Goal: Information Seeking & Learning: Learn about a topic

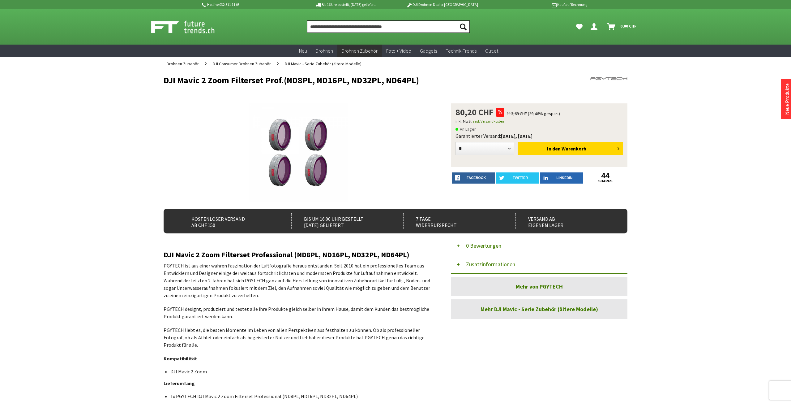
click at [342, 24] on input "Produkt, Marke, Kategorie, EAN, Artikelnummer…" at bounding box center [388, 26] width 163 height 12
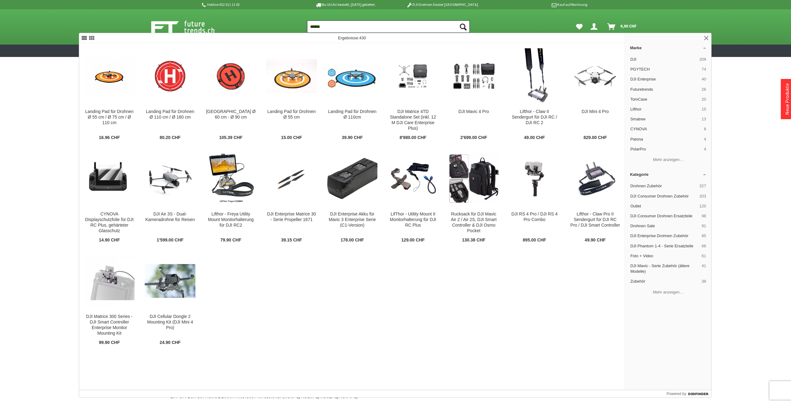
type input "******"
click at [457, 20] on button "Suchen" at bounding box center [463, 26] width 13 height 12
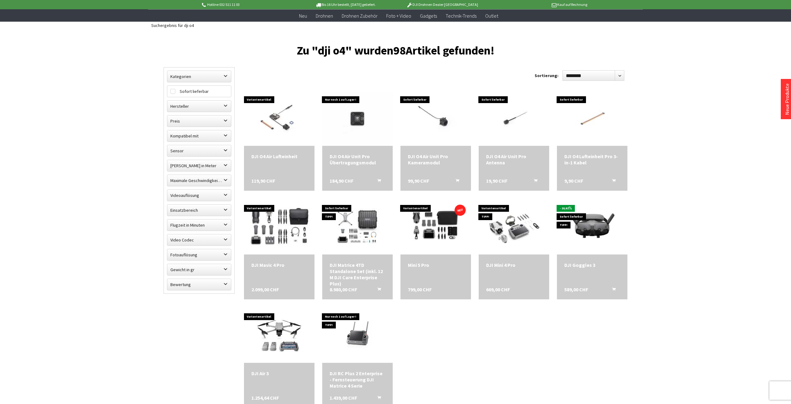
scroll to position [126, 0]
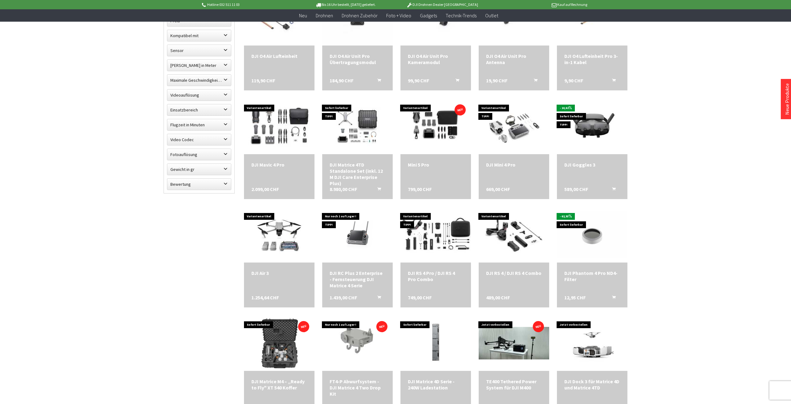
scroll to position [284, 0]
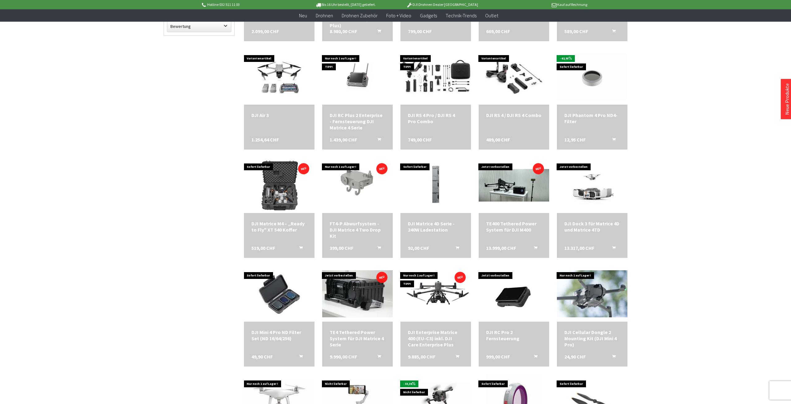
scroll to position [165, 0]
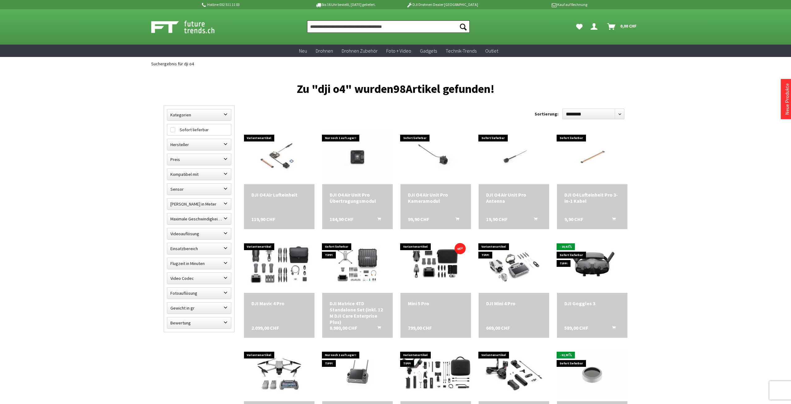
click at [388, 26] on input "Produkt, Marke, Kategorie, EAN, Artikelnummer…" at bounding box center [388, 26] width 163 height 12
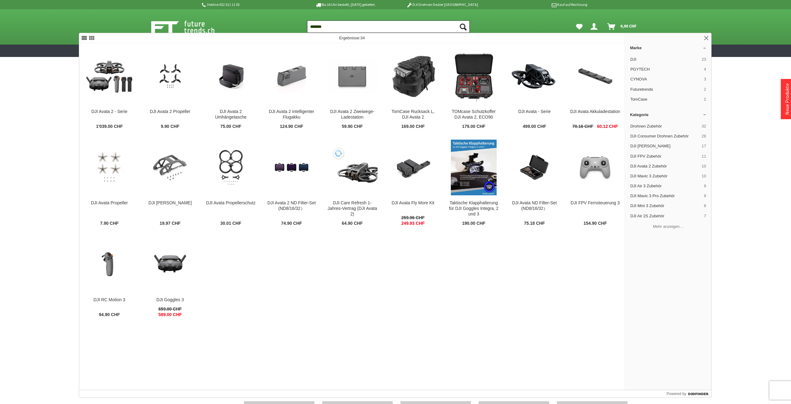
type input "*******"
click at [457, 20] on button "Suchen" at bounding box center [463, 26] width 13 height 12
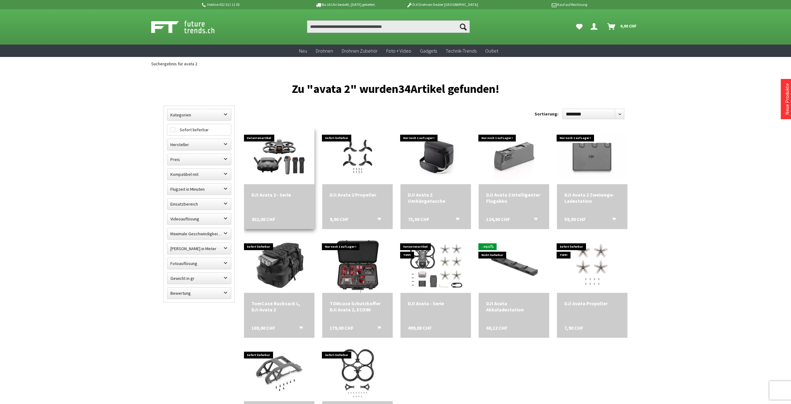
click at [282, 157] on img at bounding box center [280, 156] width 56 height 56
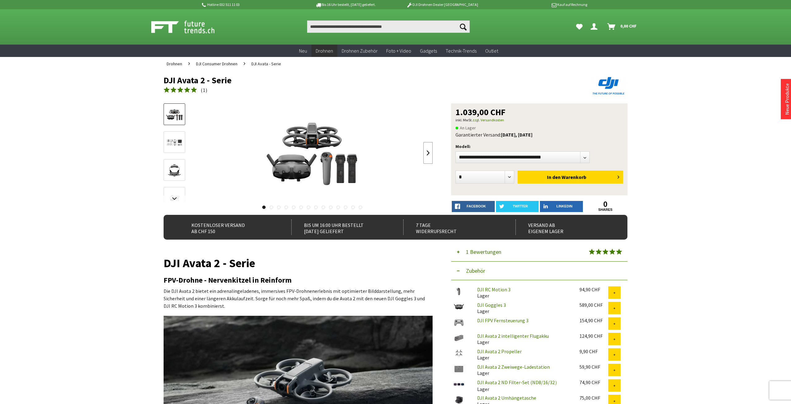
click at [428, 154] on link at bounding box center [428, 153] width 9 height 22
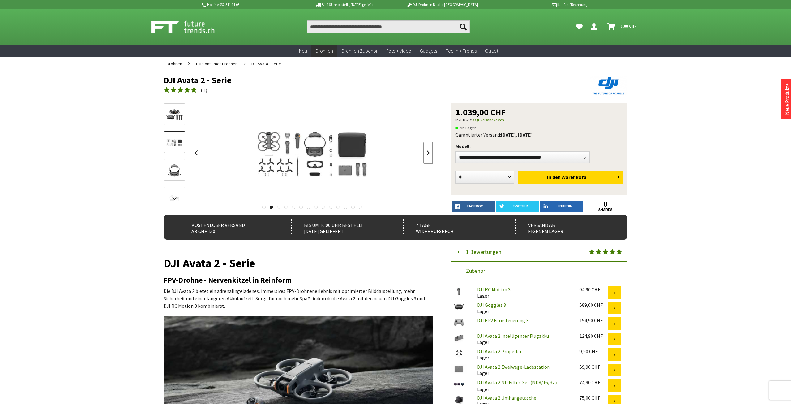
click at [428, 154] on link at bounding box center [428, 153] width 9 height 22
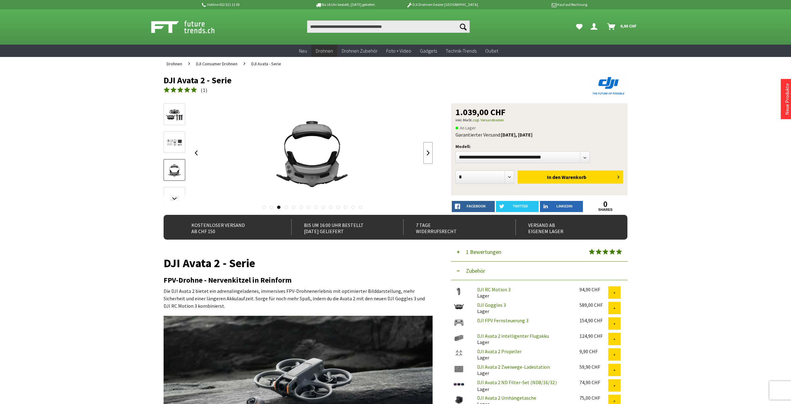
click at [429, 154] on link at bounding box center [428, 153] width 9 height 22
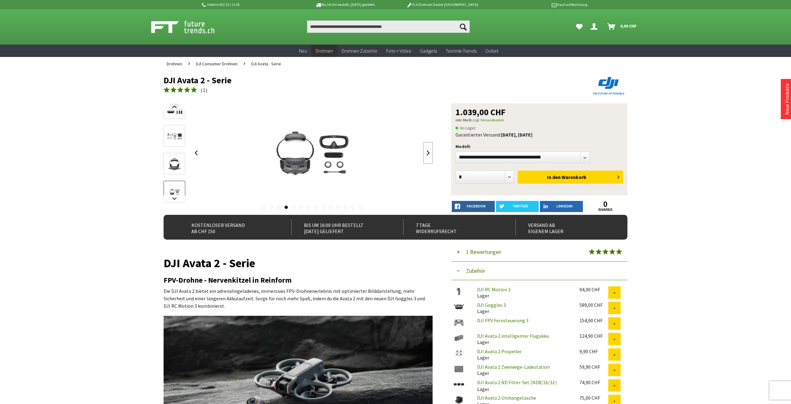
click at [429, 153] on link at bounding box center [428, 153] width 9 height 22
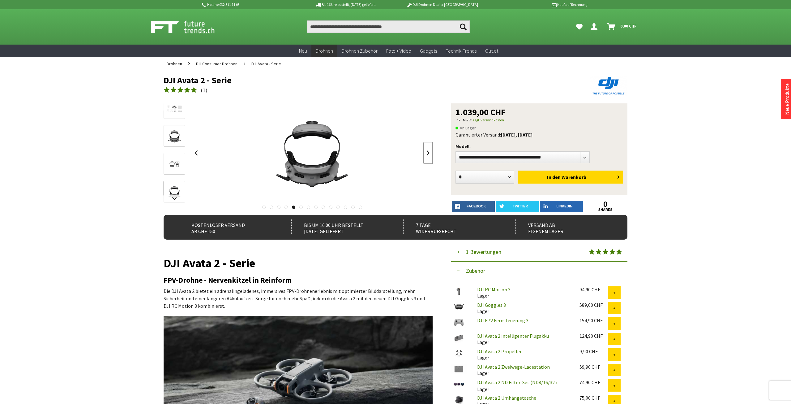
click at [429, 153] on link at bounding box center [428, 153] width 9 height 22
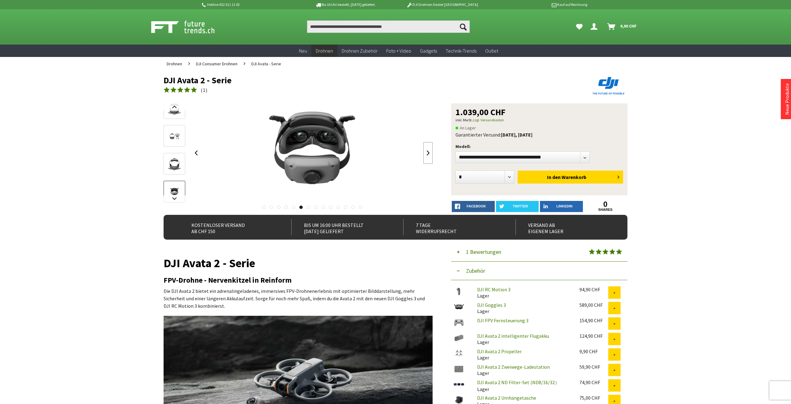
click at [429, 153] on link at bounding box center [428, 153] width 9 height 22
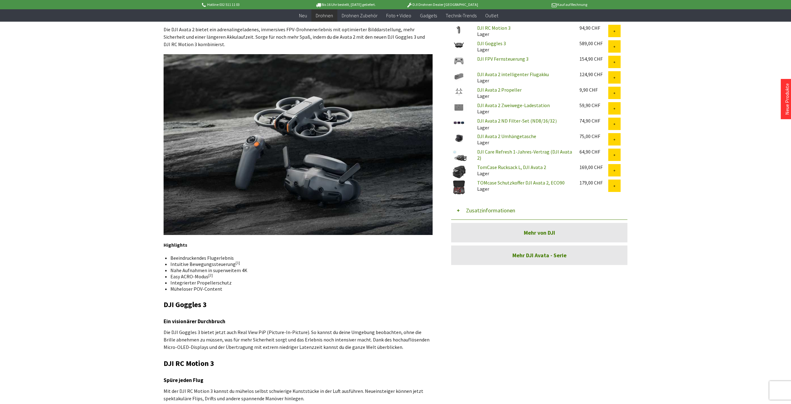
scroll to position [316, 0]
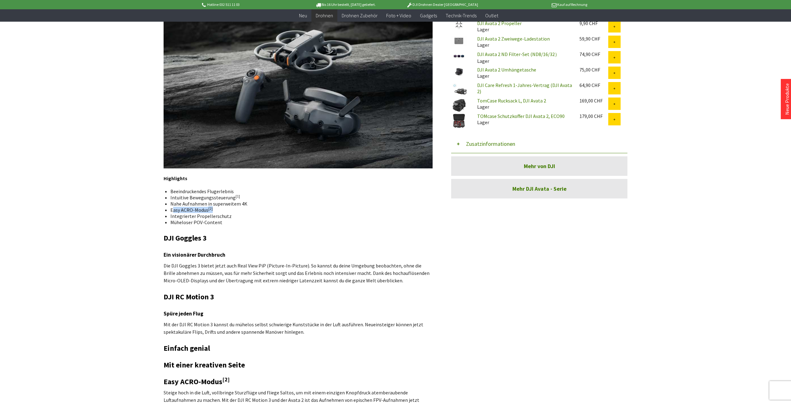
drag, startPoint x: 174, startPoint y: 207, endPoint x: 243, endPoint y: 208, distance: 69.3
click at [238, 208] on li "Easy ACRO-Modus [2]" at bounding box center [298, 210] width 257 height 6
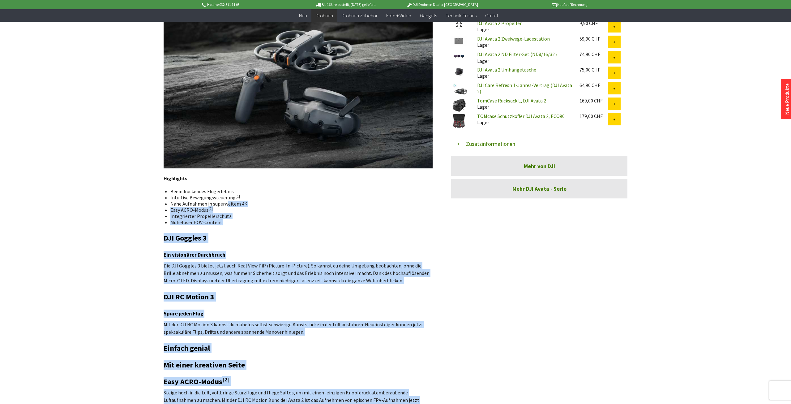
drag, startPoint x: 163, startPoint y: 208, endPoint x: 227, endPoint y: 203, distance: 64.2
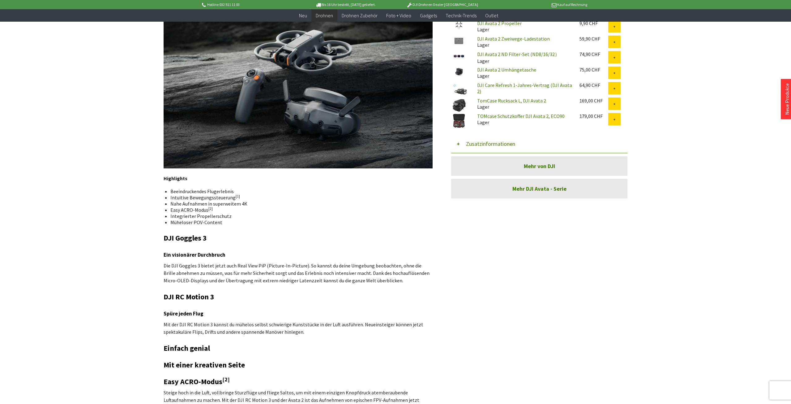
click at [227, 203] on li "Nahe Aufnahmen in superweitem 4K" at bounding box center [298, 203] width 257 height 6
drag, startPoint x: 215, startPoint y: 209, endPoint x: 169, endPoint y: 209, distance: 46.4
click at [170, 209] on li "Easy ACRO-Modus [2]" at bounding box center [298, 210] width 257 height 6
